Goal: Task Accomplishment & Management: Use online tool/utility

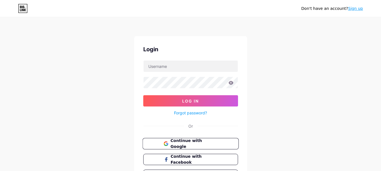
click at [177, 145] on span "Continue with Google" at bounding box center [193, 144] width 47 height 12
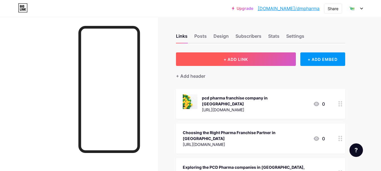
click at [228, 60] on span "+ ADD LINK" at bounding box center [236, 59] width 24 height 5
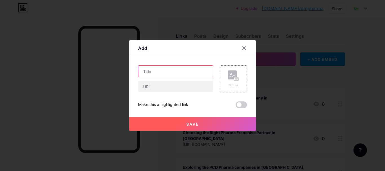
click at [167, 70] on input "text" at bounding box center [175, 71] width 74 height 11
paste input "PCD Pharma Franchise for Probiotics and ENT Range"
type input "PCD Pharma Franchise for Probiotics and ENT Range"
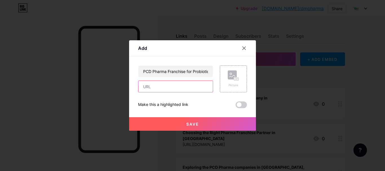
click at [151, 90] on input "text" at bounding box center [175, 86] width 74 height 11
paste input "[URL][DOMAIN_NAME][MEDICAL_DATA]"
type input "[URL][DOMAIN_NAME][MEDICAL_DATA]"
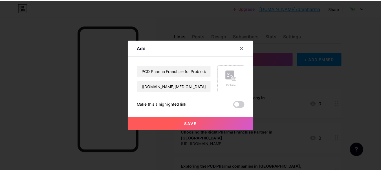
scroll to position [0, 0]
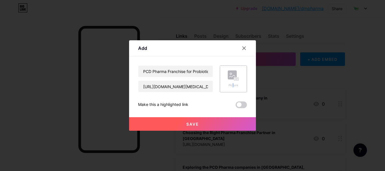
click at [234, 82] on div "Picture" at bounding box center [233, 79] width 11 height 17
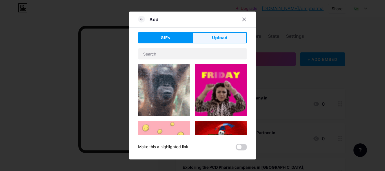
click at [219, 38] on span "Upload" at bounding box center [220, 38] width 16 height 6
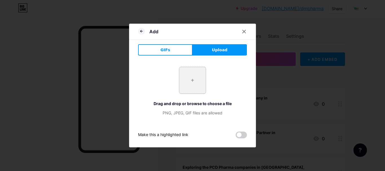
click at [193, 84] on input "file" at bounding box center [192, 80] width 27 height 27
type input "C:\fakepath\24668.jpg"
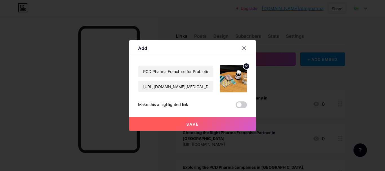
click at [197, 123] on span "Save" at bounding box center [192, 124] width 13 height 5
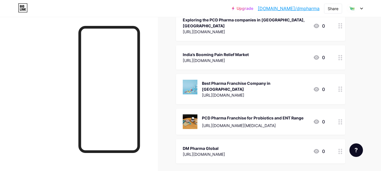
scroll to position [185, 0]
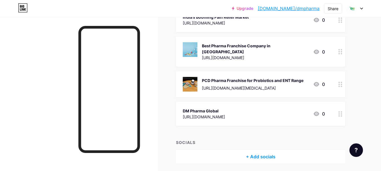
drag, startPoint x: 279, startPoint y: 66, endPoint x: 237, endPoint y: 60, distance: 42.9
click at [237, 78] on div "PCD Pharma Franchise for Probiotics and ENT Range" at bounding box center [253, 81] width 102 height 6
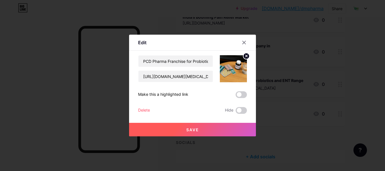
click at [242, 93] on span at bounding box center [241, 94] width 11 height 7
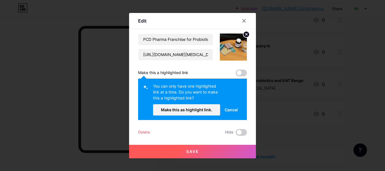
click at [237, 72] on span at bounding box center [241, 73] width 11 height 7
click at [202, 114] on button "Make this as highlight link." at bounding box center [186, 109] width 67 height 11
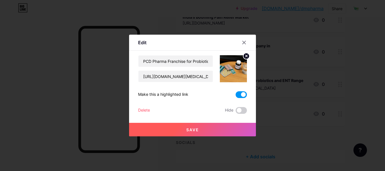
click at [203, 125] on button "Save" at bounding box center [192, 130] width 127 height 14
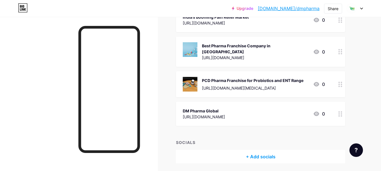
click at [340, 82] on icon at bounding box center [340, 84] width 4 height 5
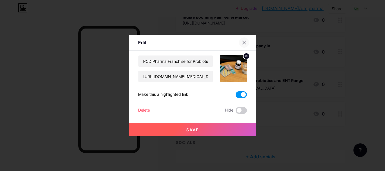
click at [243, 44] on icon at bounding box center [244, 42] width 3 height 3
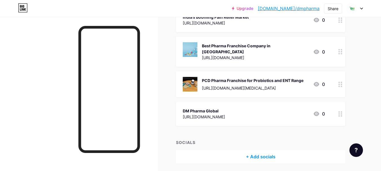
click at [316, 82] on icon at bounding box center [317, 84] width 6 height 5
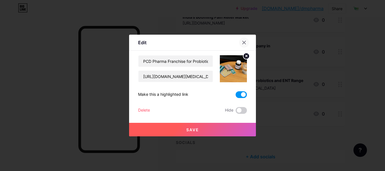
click at [243, 39] on div at bounding box center [244, 43] width 10 height 10
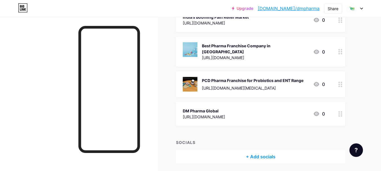
drag, startPoint x: 261, startPoint y: 56, endPoint x: 168, endPoint y: 61, distance: 93.2
click at [168, 61] on div "Links Posts Design Subscribers Stats Settings + ADD LINK + ADD EMBED + Add head…" at bounding box center [184, 12] width 369 height 360
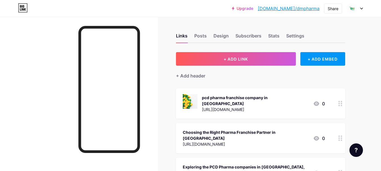
scroll to position [0, 0]
